Goal: Task Accomplishment & Management: Complete application form

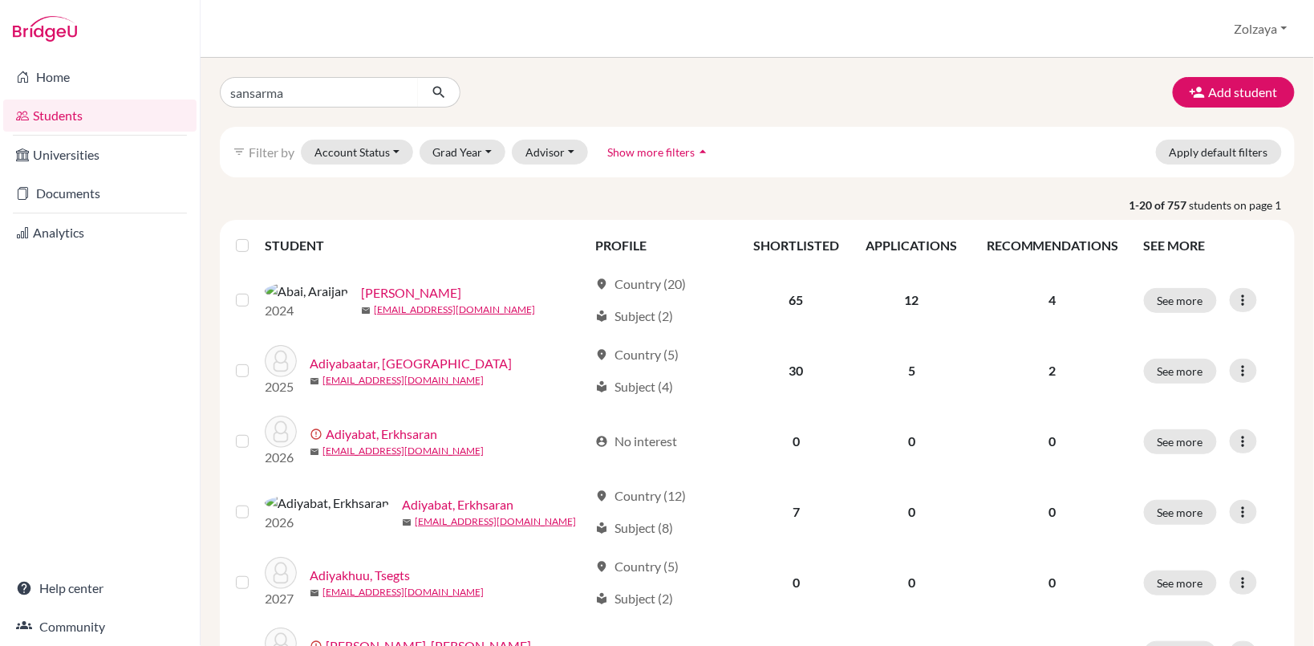
type input "sansarmaa"
click button "submit" at bounding box center [439, 92] width 43 height 30
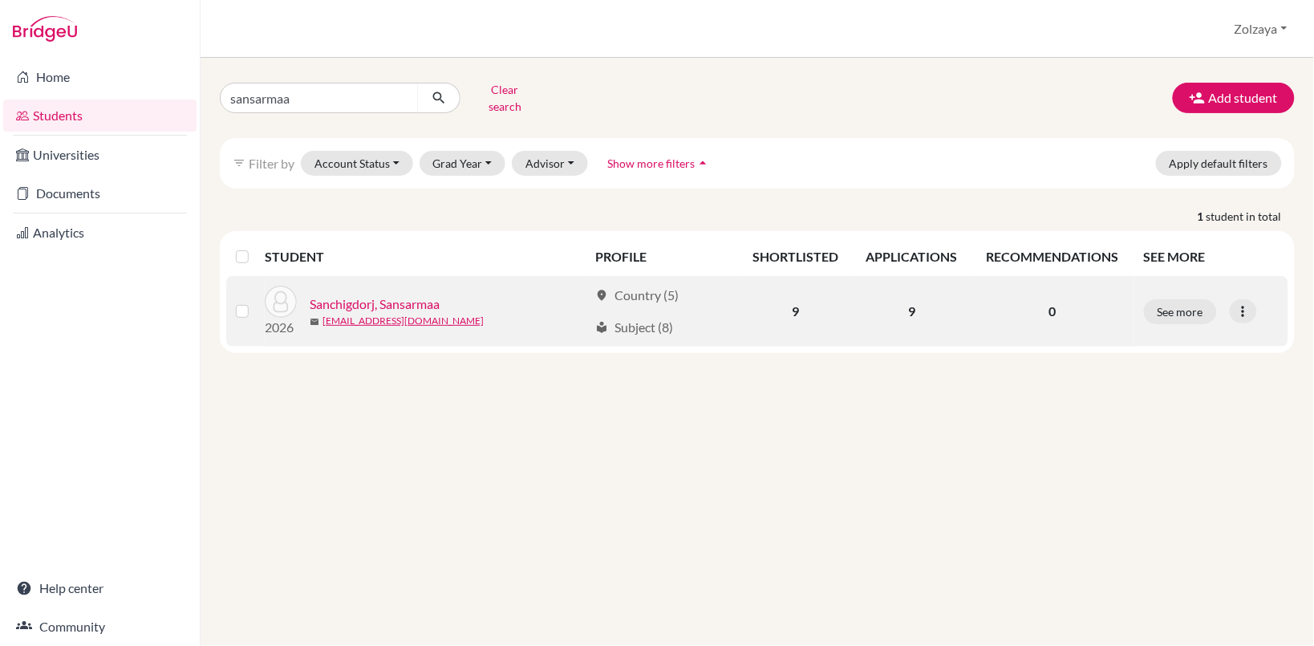
click at [407, 294] on link "Sanchigdorj, Sansarmaa" at bounding box center [375, 303] width 130 height 19
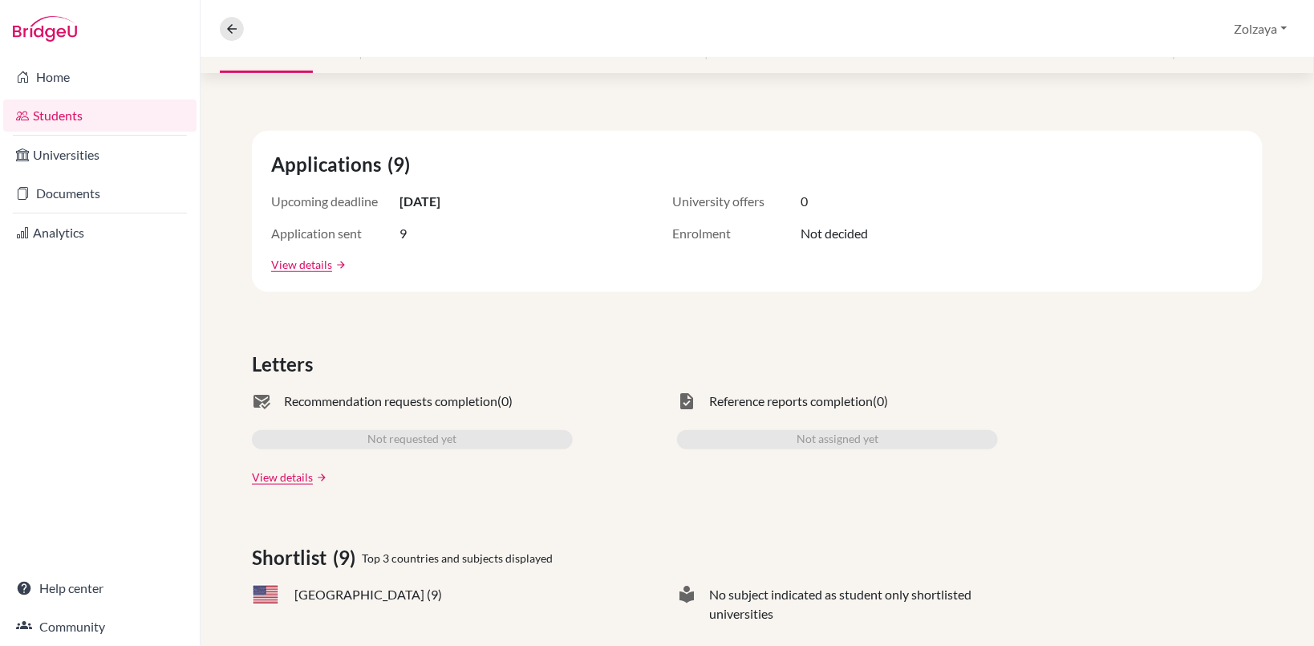
scroll to position [290, 0]
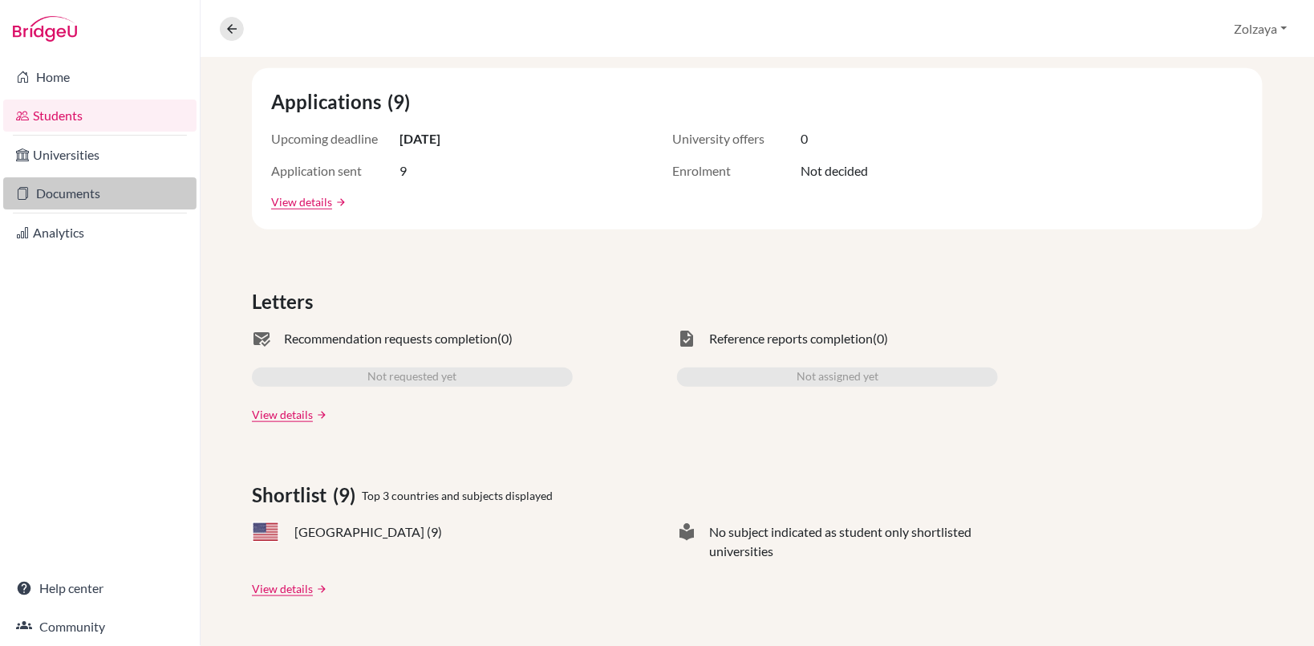
click at [47, 197] on link "Documents" at bounding box center [99, 193] width 193 height 32
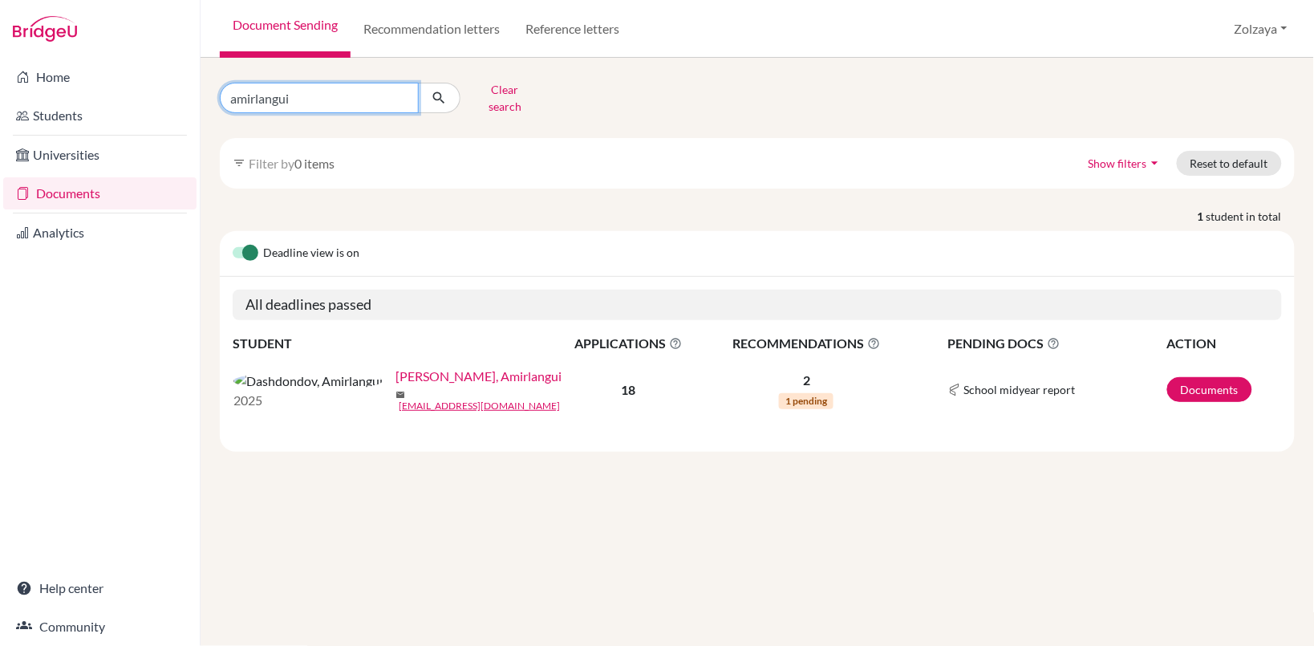
click at [405, 91] on input "amirlangui" at bounding box center [319, 98] width 199 height 30
type input "sansarmaa"
click button "submit" at bounding box center [439, 98] width 43 height 30
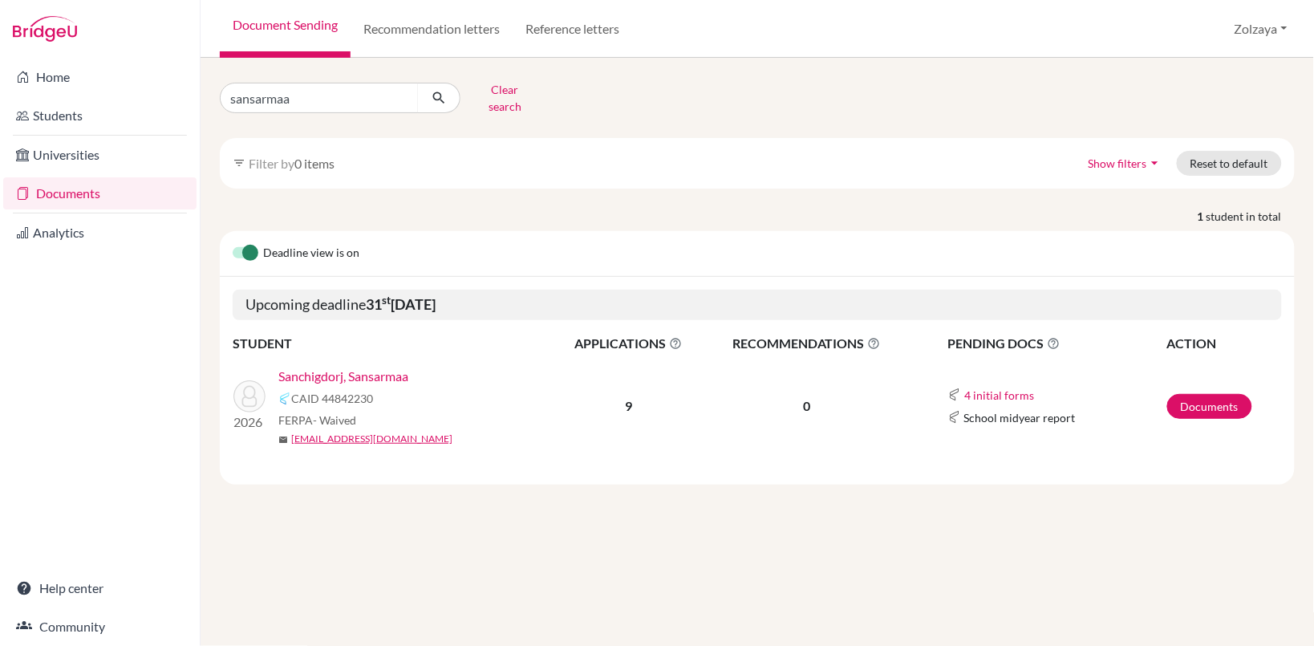
click at [339, 367] on link "Sanchigdorj, Sansarmaa" at bounding box center [343, 376] width 130 height 19
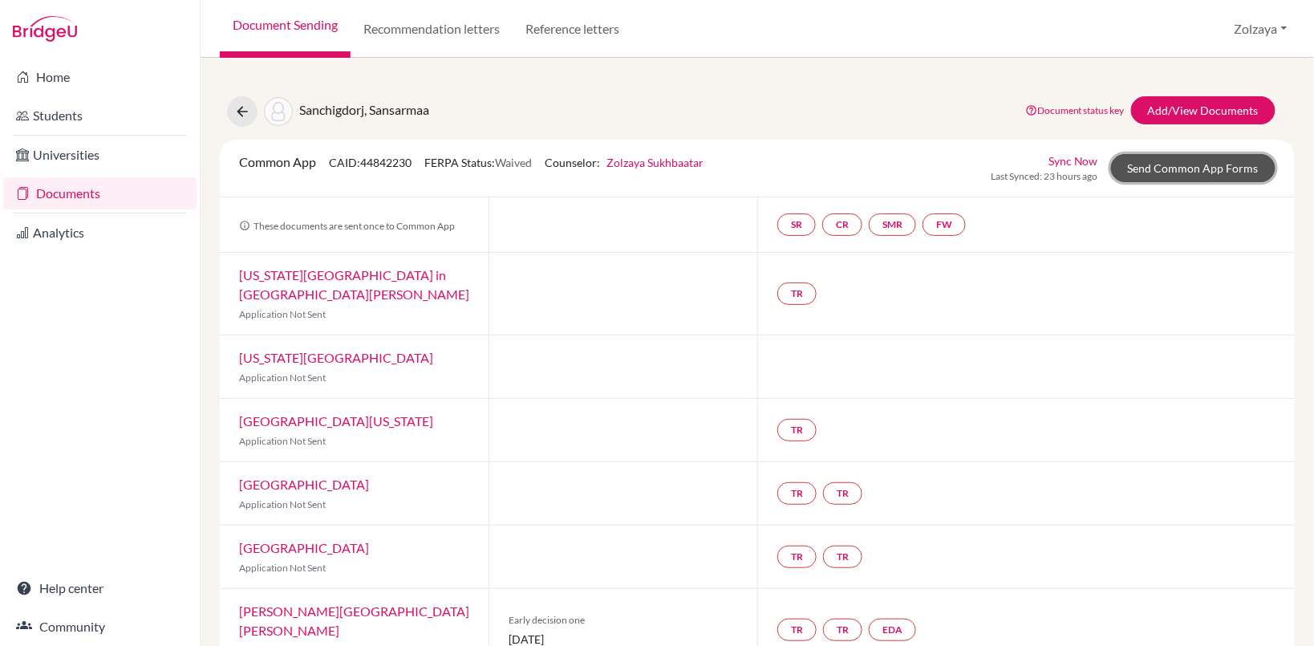
click at [1185, 165] on link "Send Common App Forms" at bounding box center [1193, 168] width 164 height 28
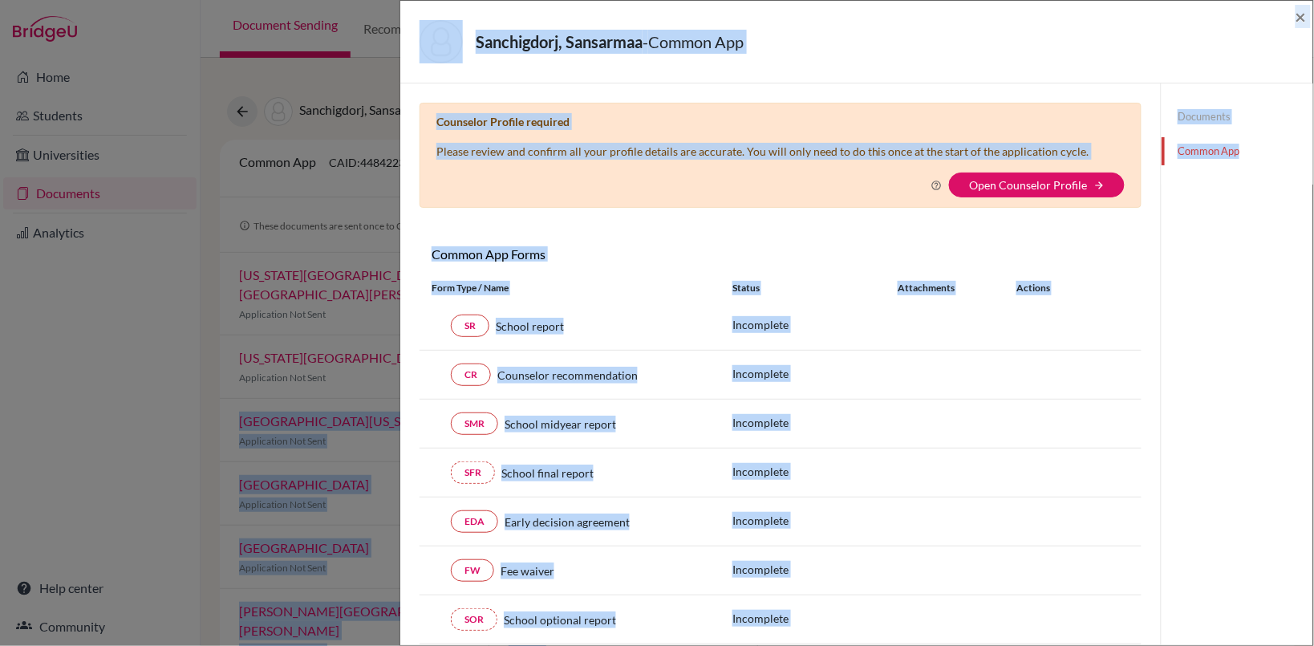
drag, startPoint x: 1313, startPoint y: 186, endPoint x: 1317, endPoint y: 323, distance: 137.2
click at [1313, 323] on html "Home Students Universities Documents Analytics Help center Community Document S…" at bounding box center [657, 323] width 1314 height 646
drag, startPoint x: 1317, startPoint y: 323, endPoint x: 1239, endPoint y: 362, distance: 86.8
click at [1239, 362] on div "Documents Common App" at bounding box center [1237, 518] width 152 height 870
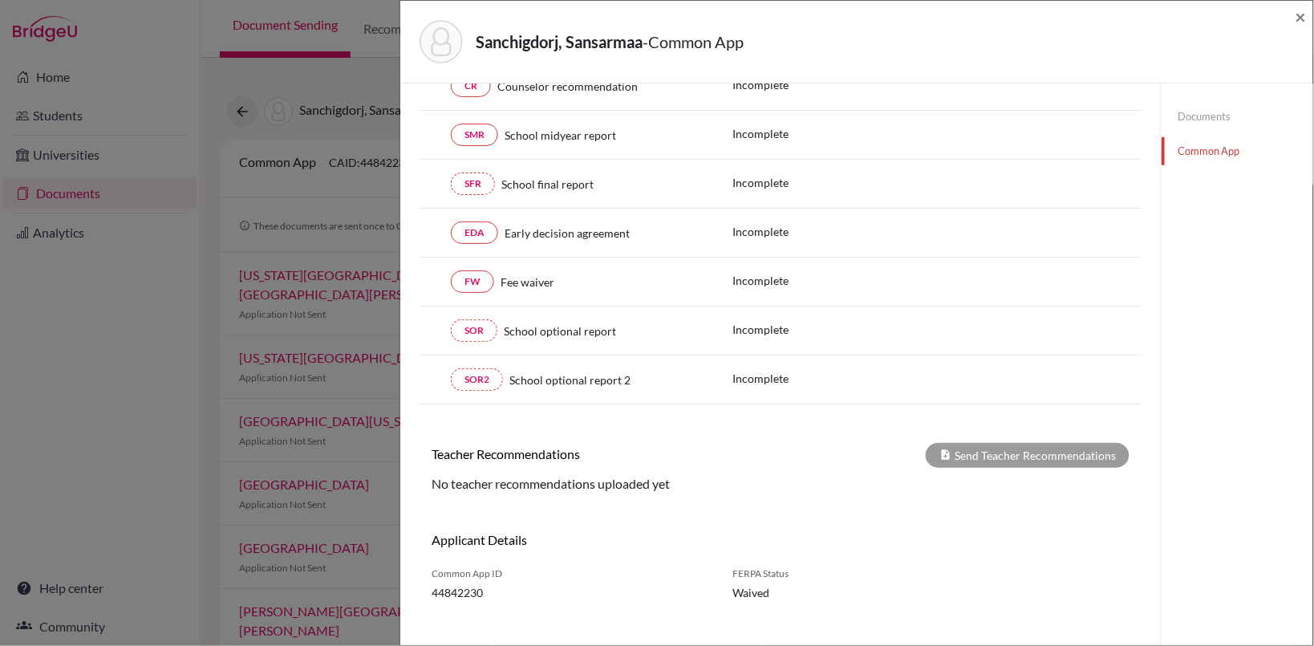
scroll to position [298, 0]
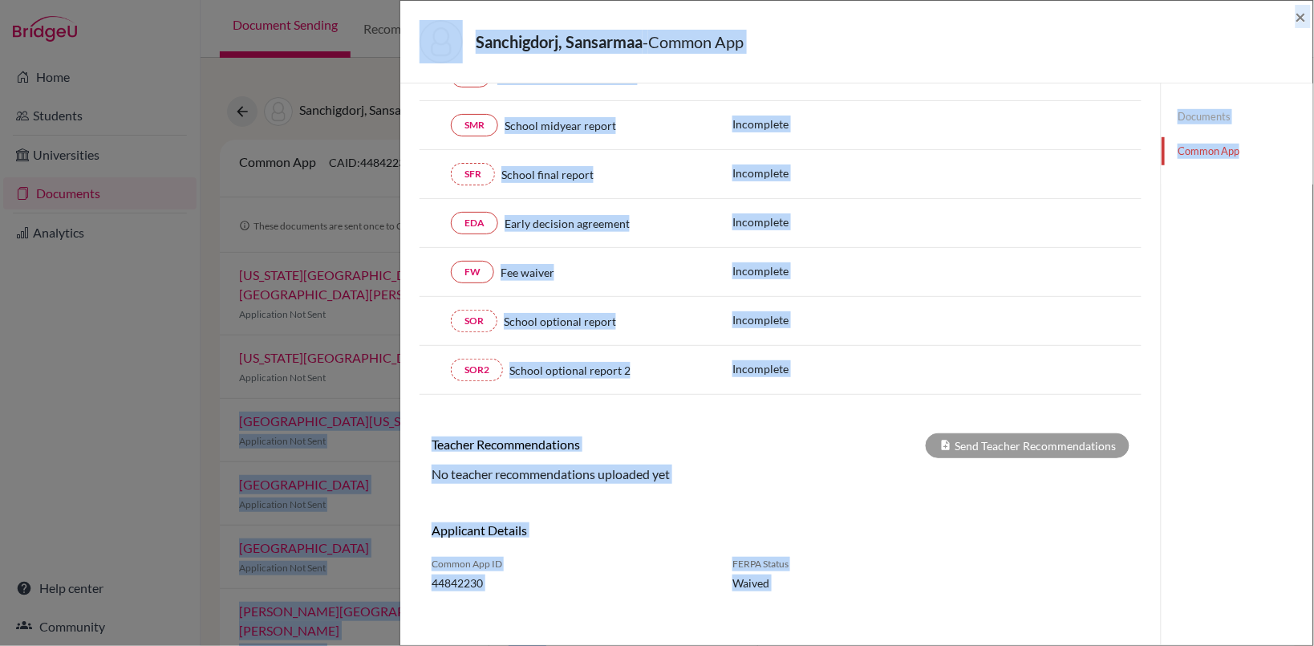
drag, startPoint x: 1313, startPoint y: 489, endPoint x: 1317, endPoint y: 334, distance: 155.7
click at [1313, 334] on html "Home Students Universities Documents Analytics Help center Community Document S…" at bounding box center [657, 323] width 1314 height 646
drag, startPoint x: 1317, startPoint y: 334, endPoint x: 1234, endPoint y: 412, distance: 114.1
click at [1234, 412] on div "Documents Common App" at bounding box center [1237, 220] width 152 height 870
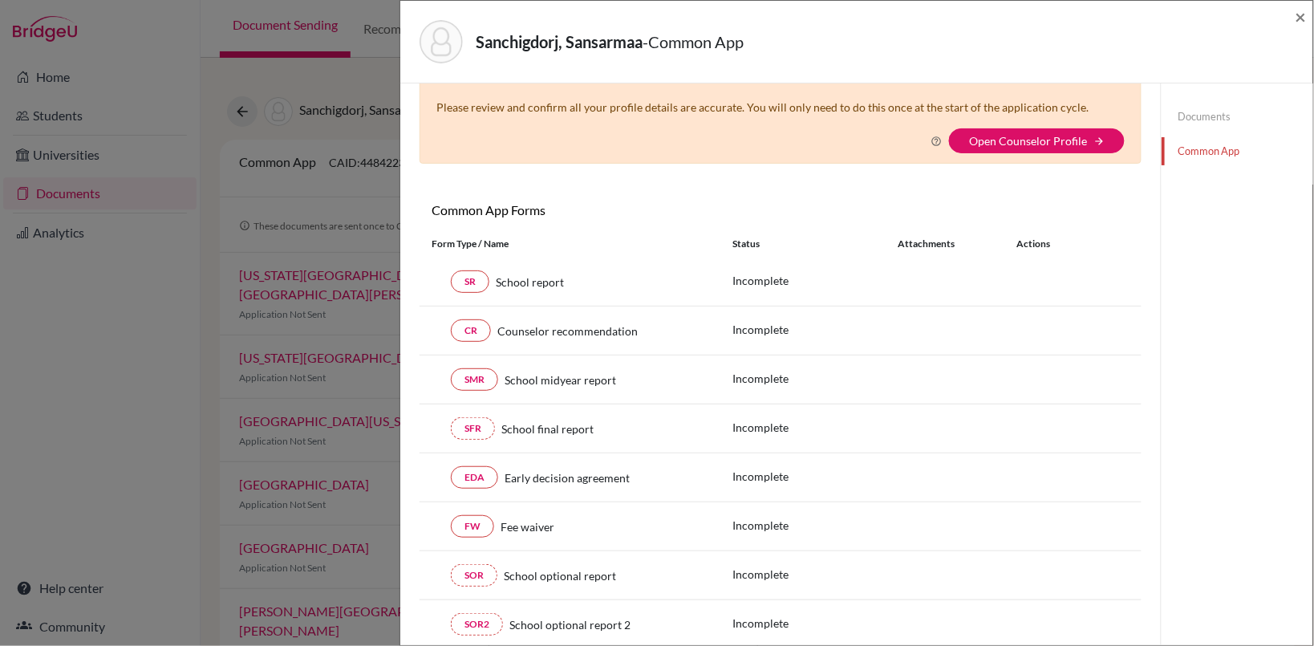
scroll to position [0, 0]
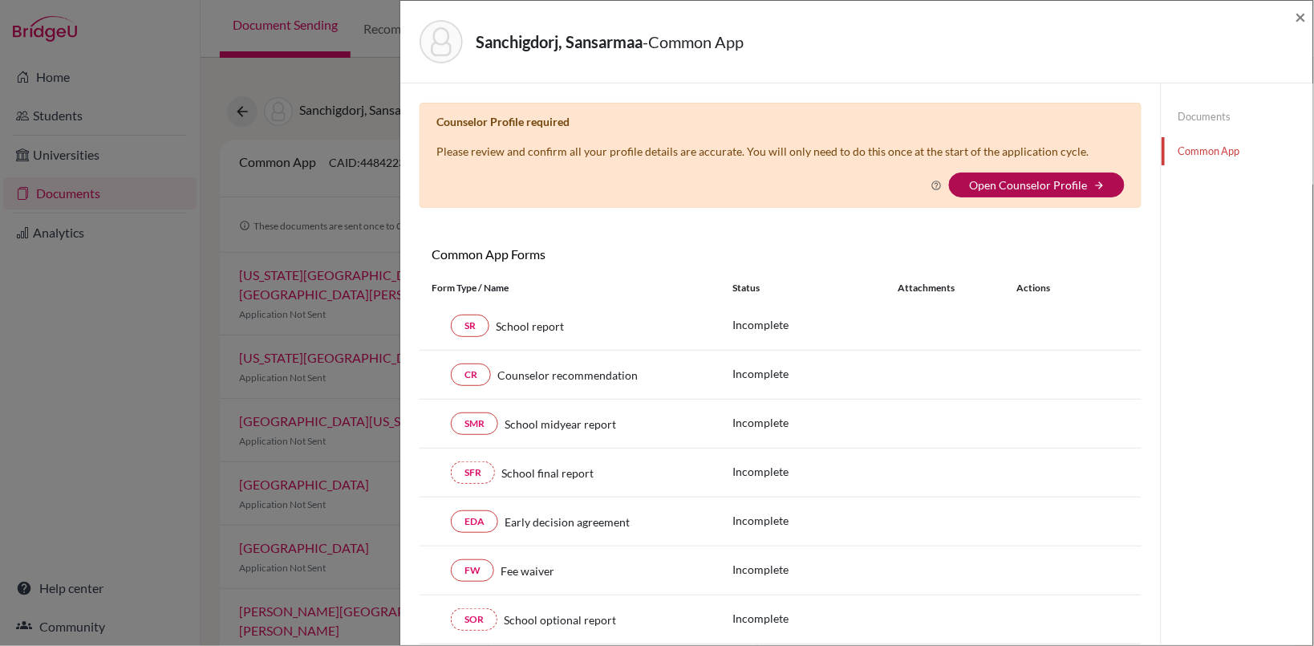
click at [1003, 186] on link "Open Counselor Profile" at bounding box center [1028, 185] width 118 height 14
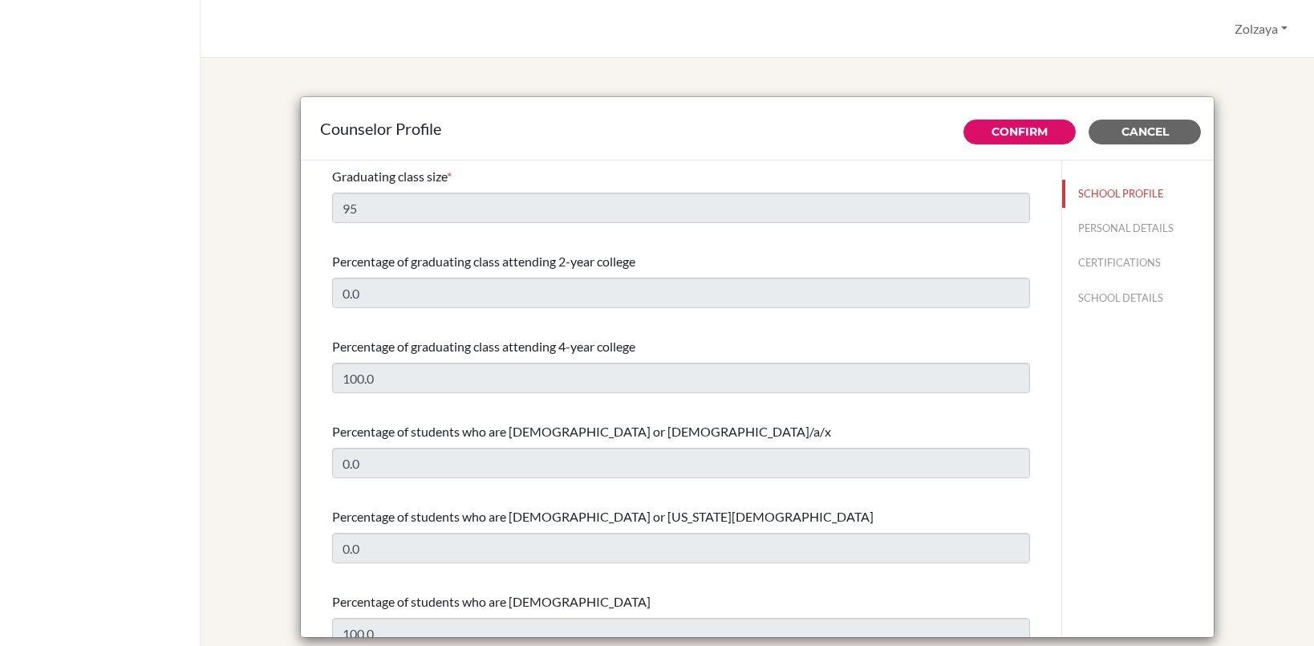
select select "0"
select select "320164"
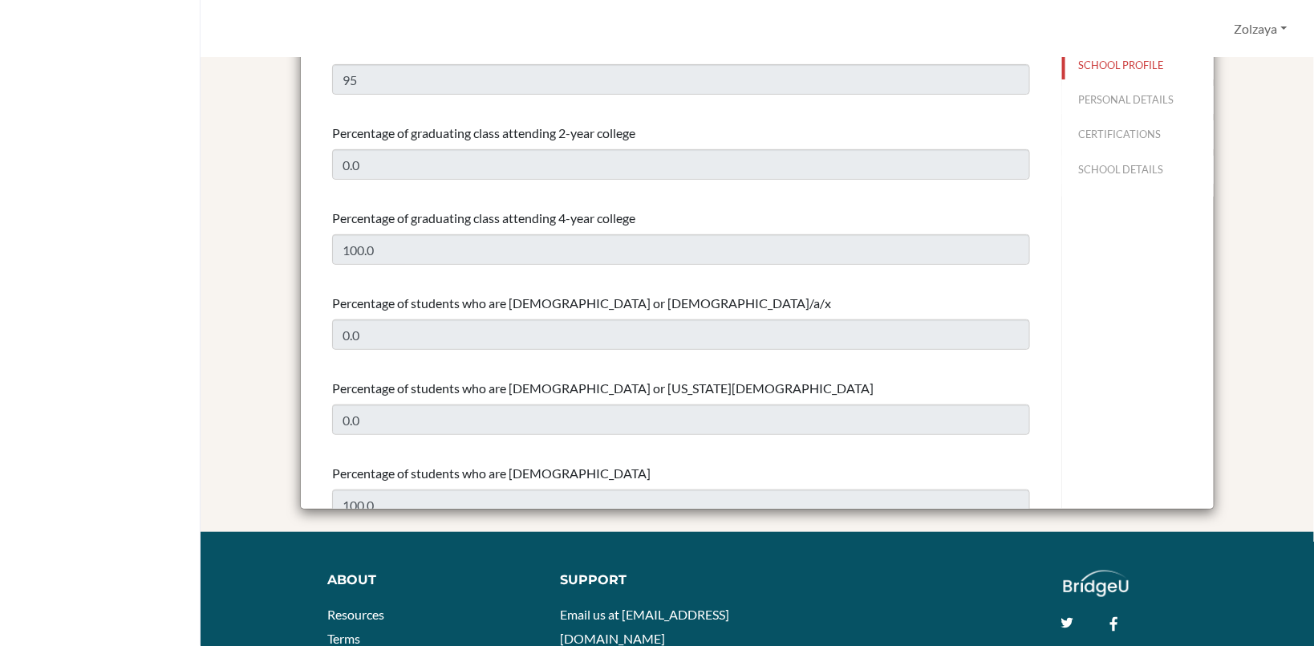
scroll to position [26, 0]
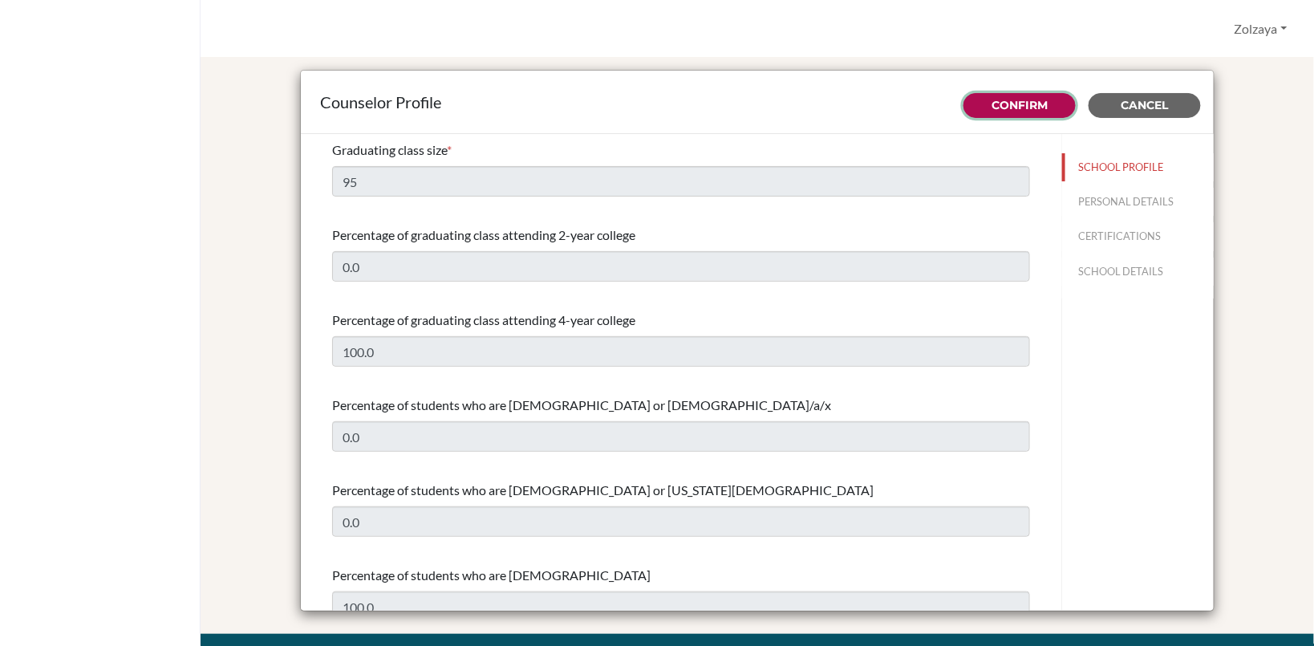
click at [999, 103] on link "Confirm" at bounding box center [1019, 105] width 56 height 14
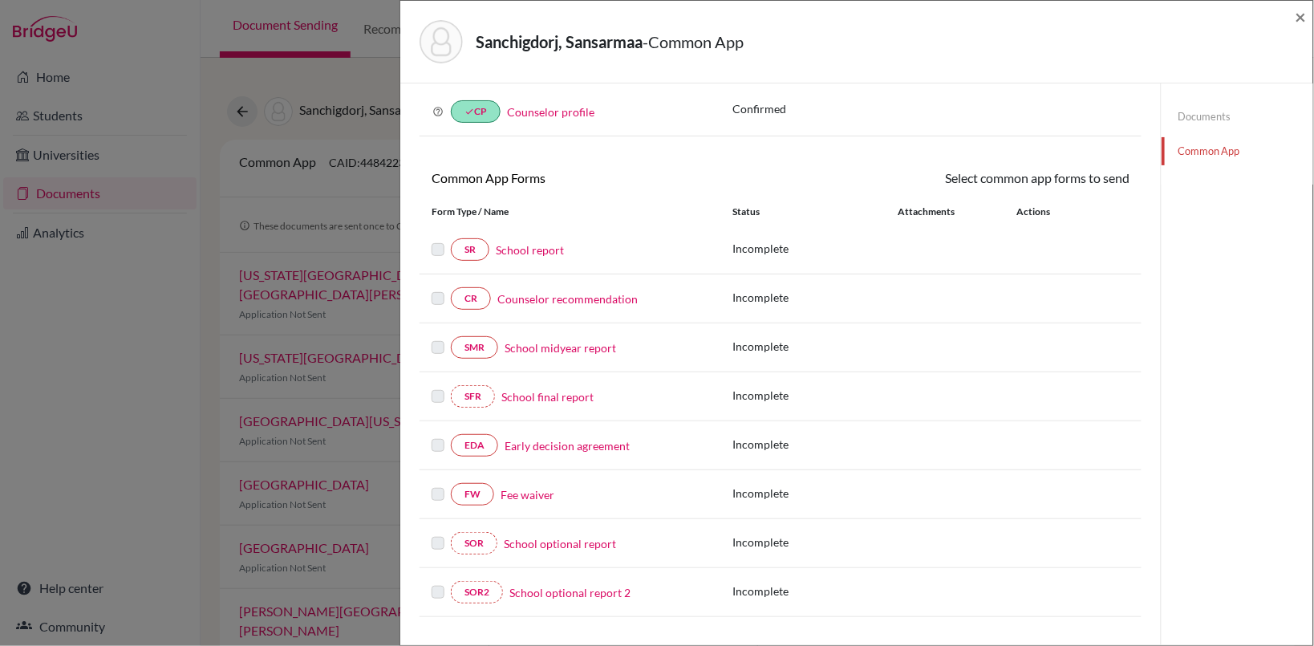
scroll to position [274, 0]
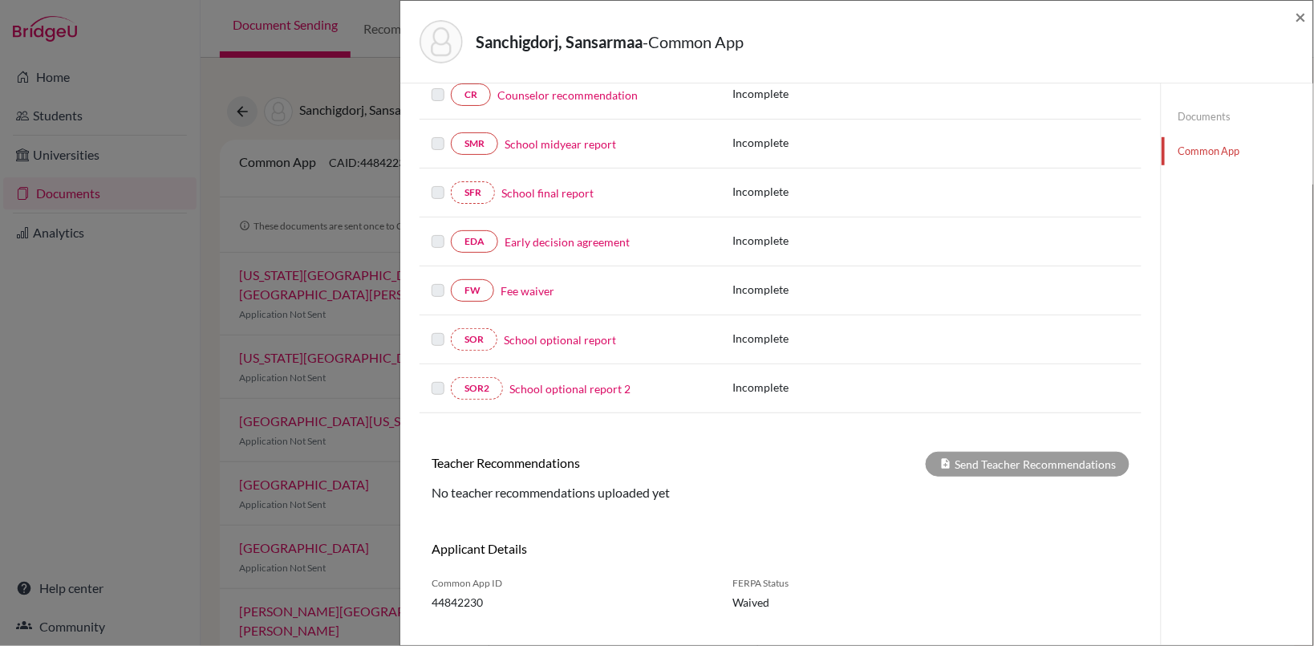
click at [527, 289] on link "Fee waiver" at bounding box center [528, 290] width 54 height 17
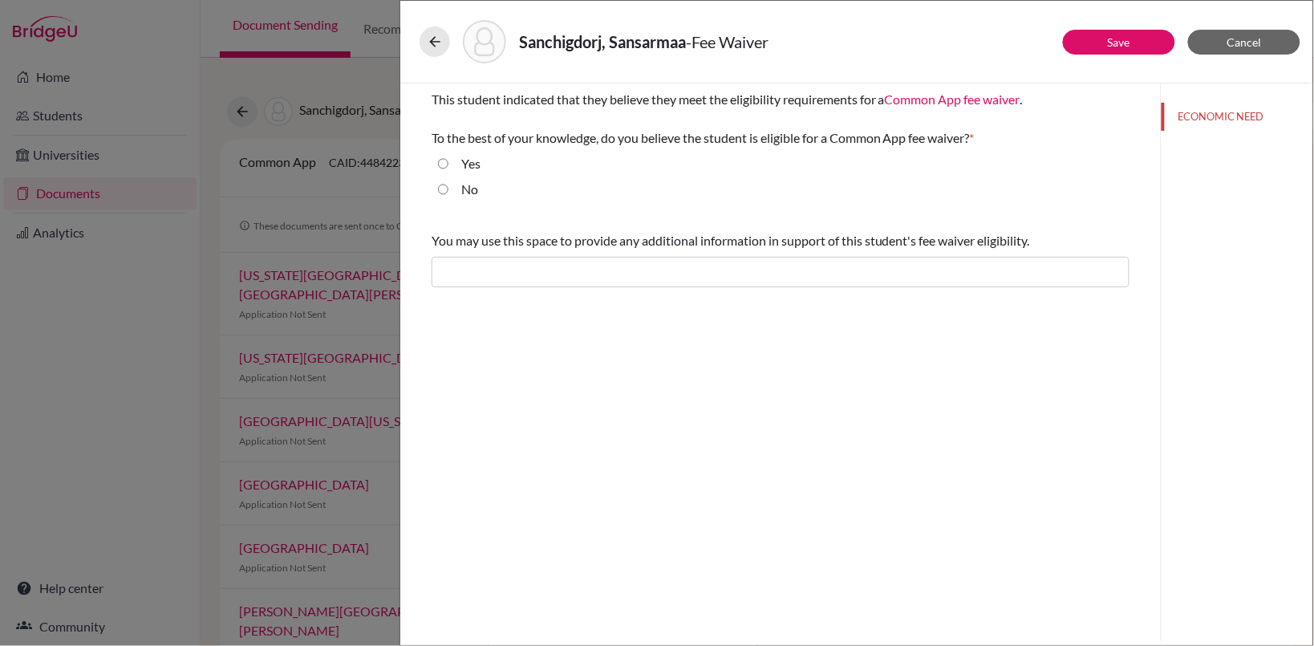
click at [447, 161] on input "Yes" at bounding box center [443, 163] width 10 height 19
radio input "true"
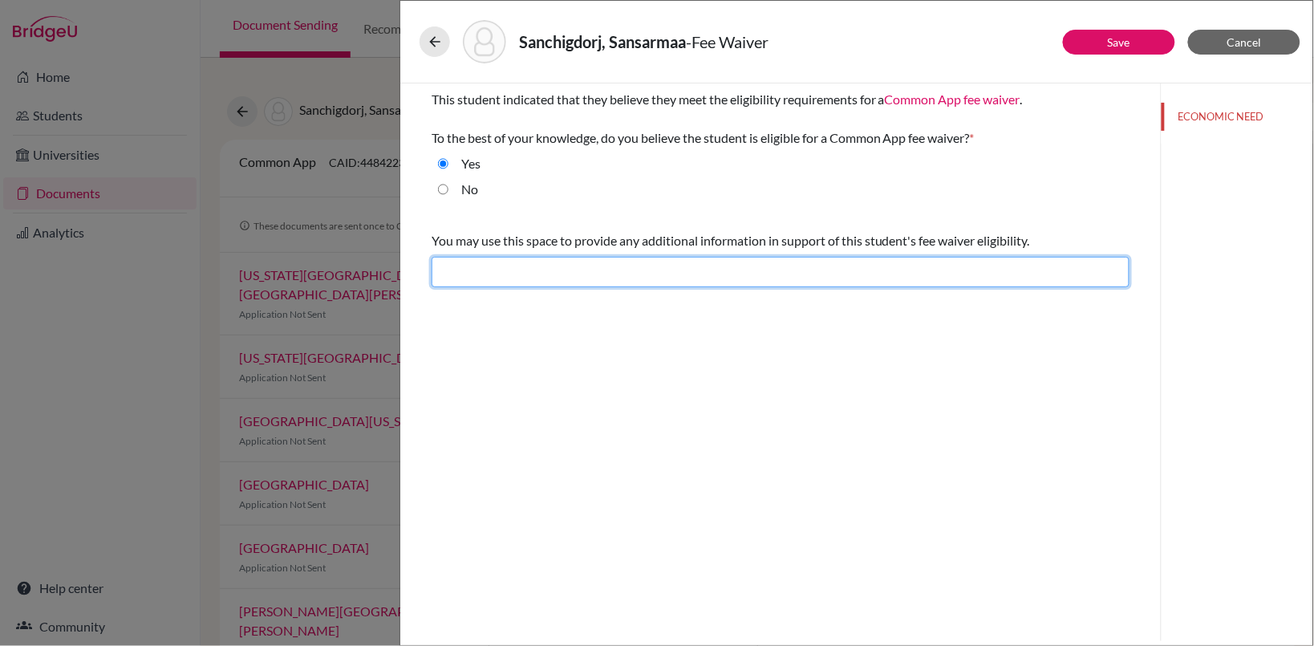
click at [622, 275] on input "text" at bounding box center [781, 272] width 698 height 30
type input "The student meets eligibility for [PERSON_NAME]."
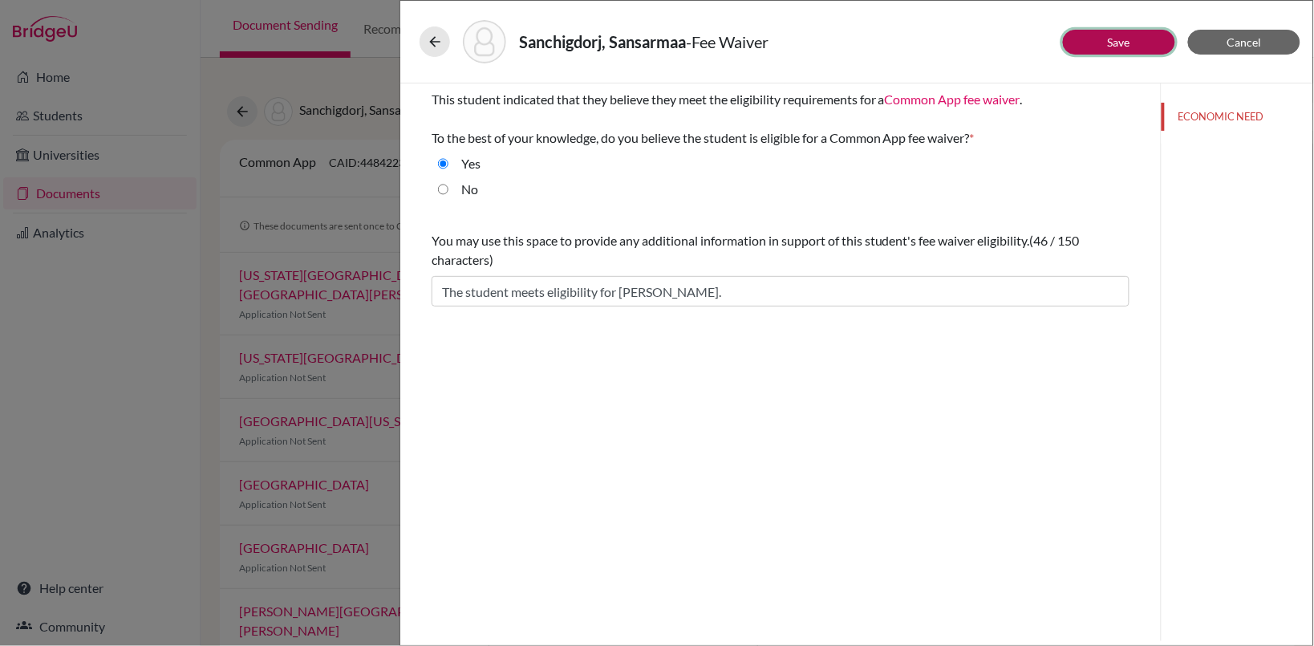
click at [1127, 41] on link "Save" at bounding box center [1119, 42] width 22 height 14
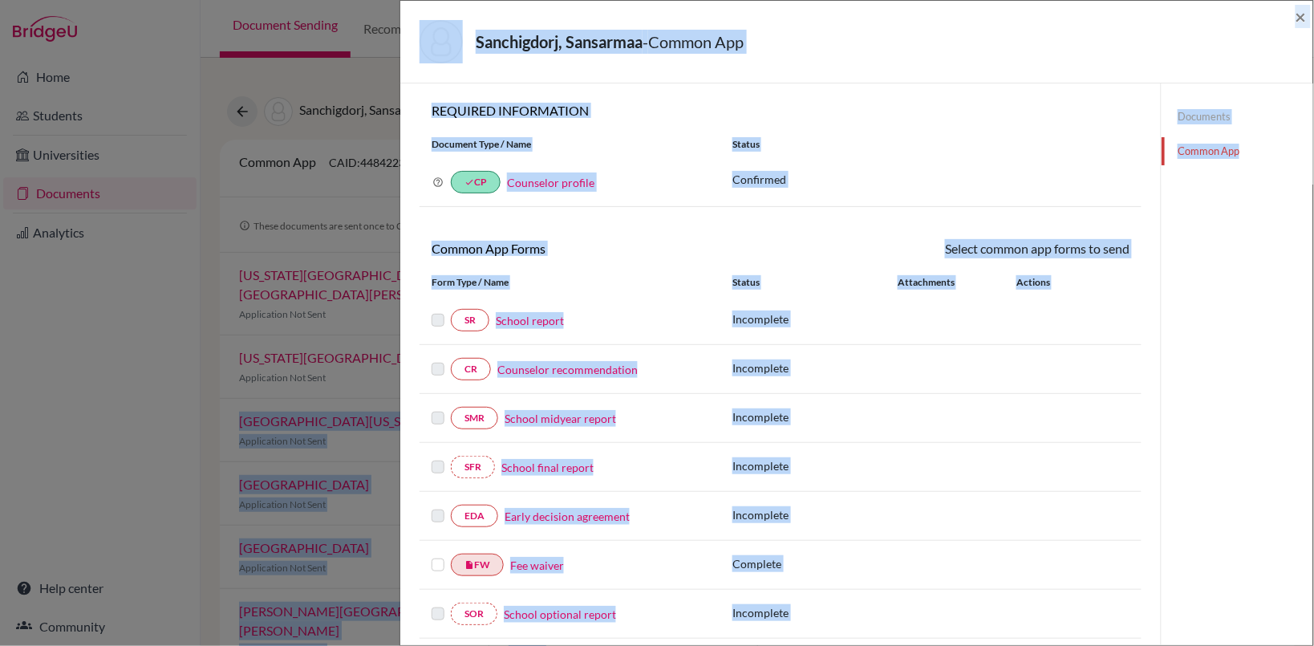
drag, startPoint x: 1317, startPoint y: 323, endPoint x: 1317, endPoint y: 334, distance: 11.2
click at [1313, 334] on html "Home Students Universities Documents Analytics Help center Community Document S…" at bounding box center [657, 323] width 1314 height 646
drag, startPoint x: 1317, startPoint y: 334, endPoint x: 1196, endPoint y: 415, distance: 145.3
click at [1196, 415] on div "Documents Common App" at bounding box center [1237, 516] width 152 height 866
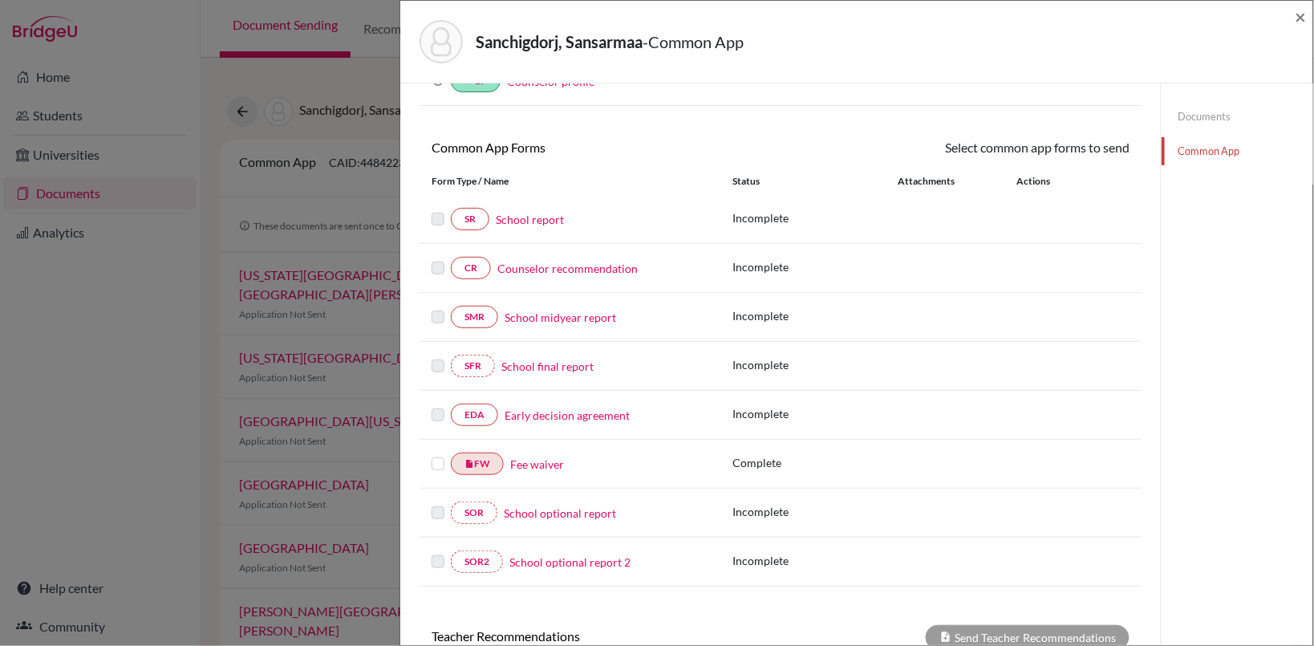
scroll to position [149, 0]
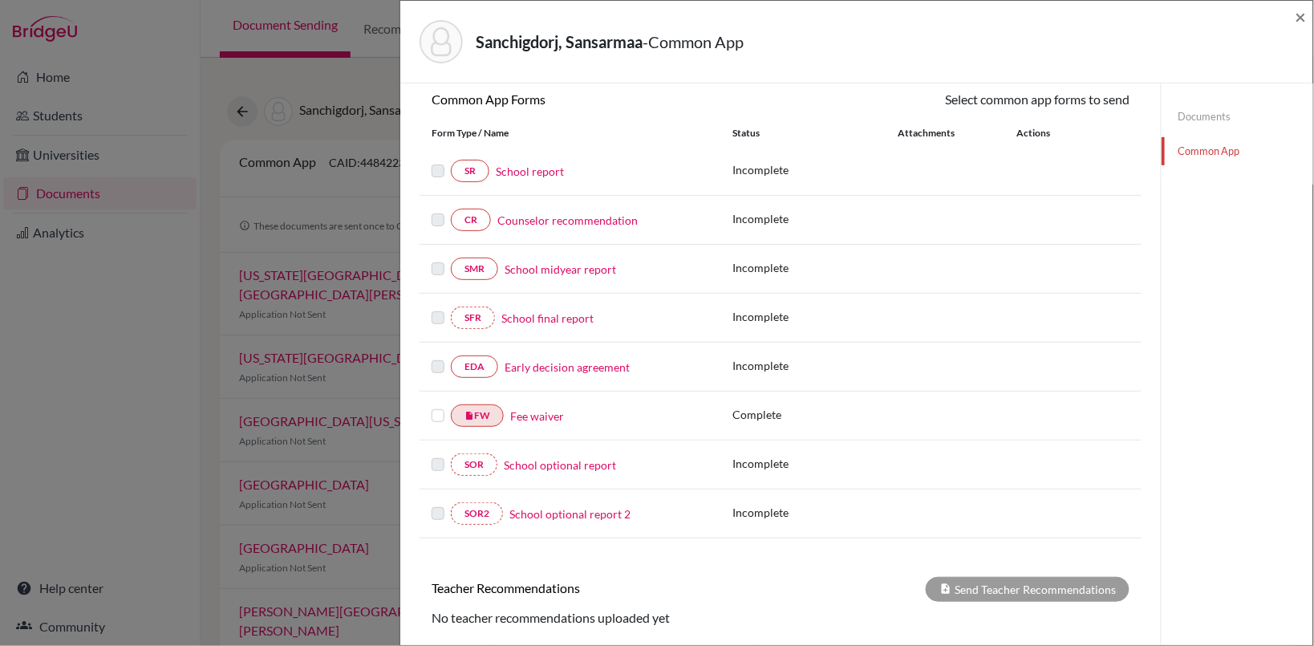
click at [443, 406] on label at bounding box center [438, 406] width 13 height 0
click at [0, 0] on input "checkbox" at bounding box center [0, 0] width 0 height 0
click at [1083, 95] on link "Send" at bounding box center [1096, 102] width 67 height 25
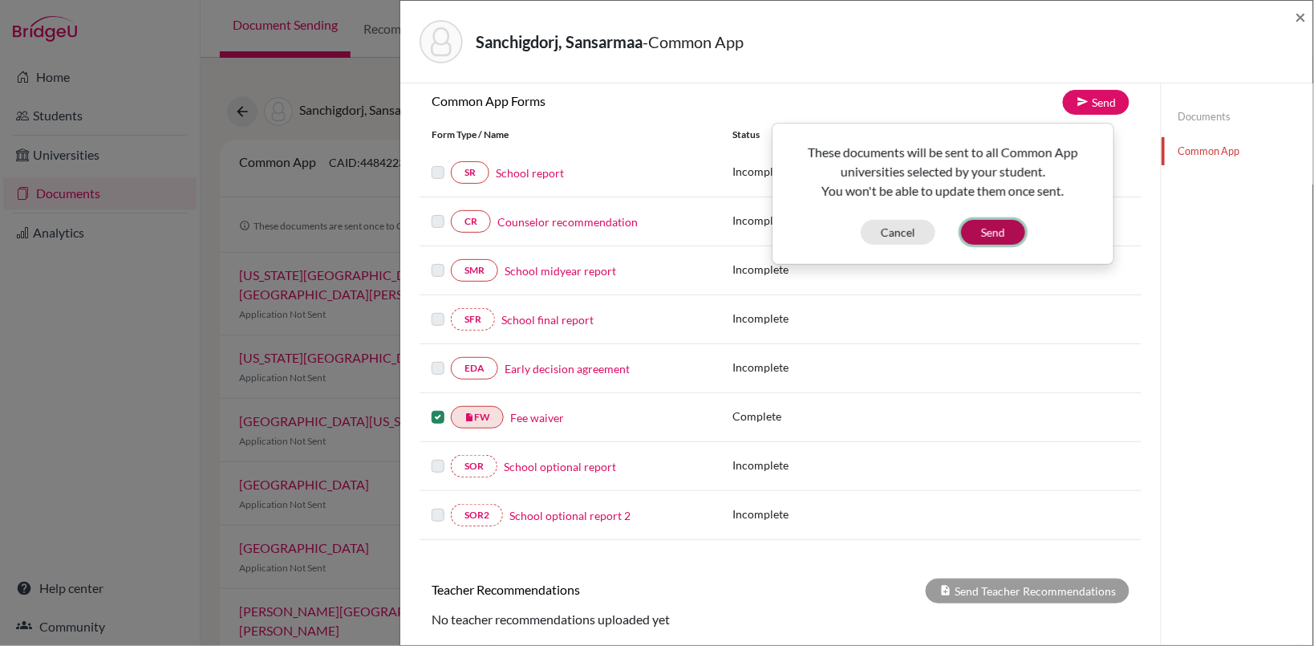
click at [983, 233] on button "Send" at bounding box center [993, 232] width 64 height 25
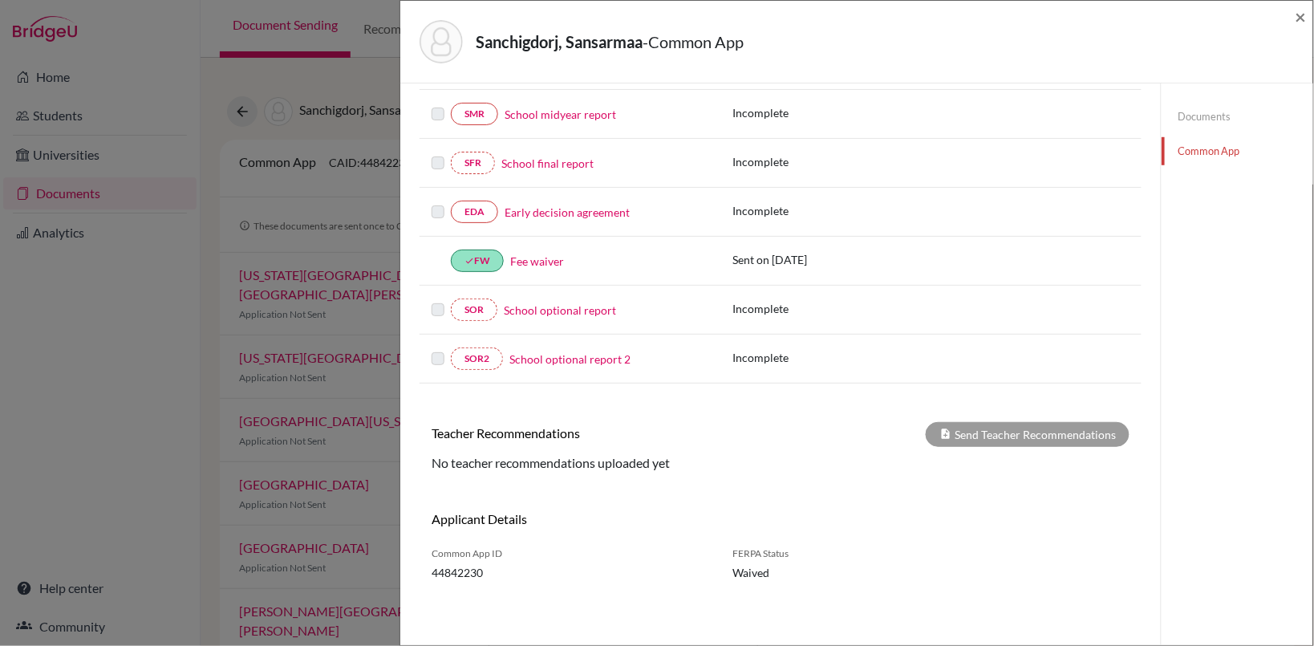
scroll to position [0, 0]
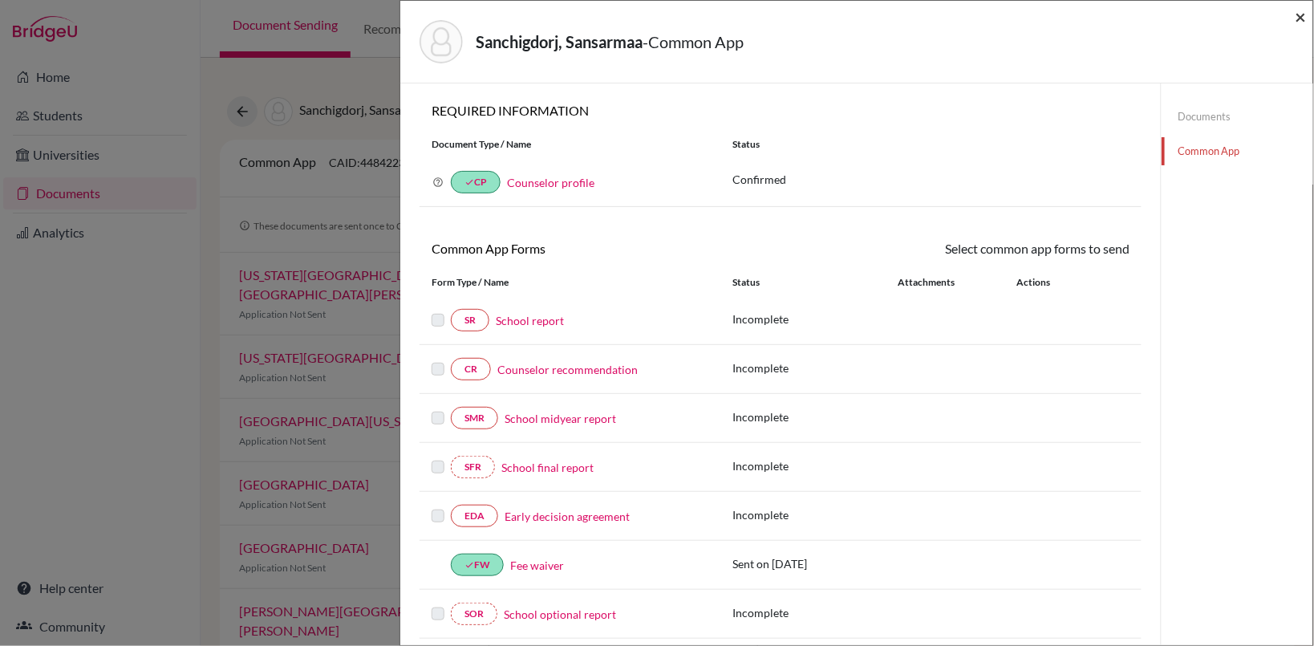
click at [1301, 18] on span "×" at bounding box center [1300, 16] width 11 height 23
